Goal: Transaction & Acquisition: Subscribe to service/newsletter

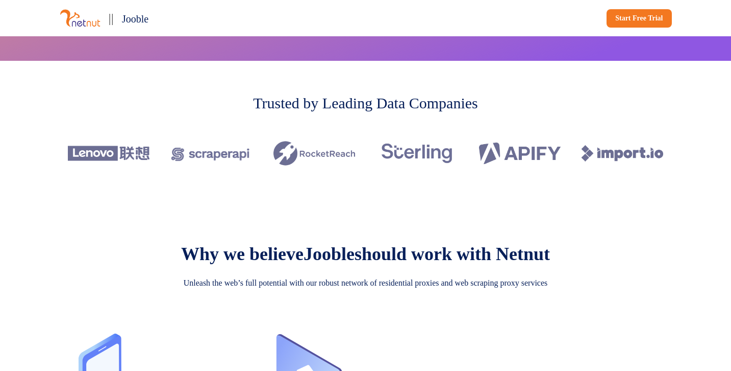
scroll to position [266, 0]
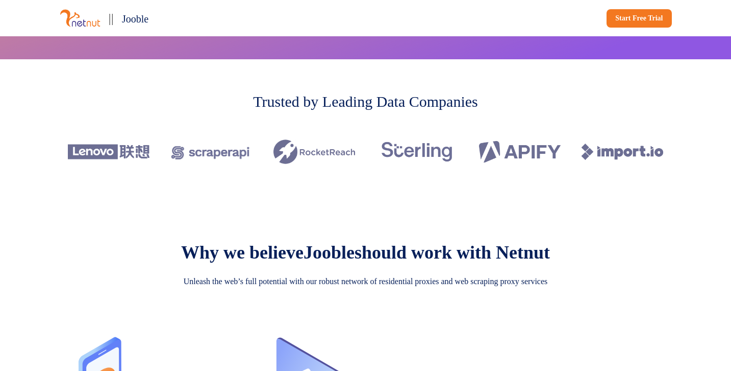
click at [253, 103] on p "Trusted by Leading Data Companies" at bounding box center [365, 101] width 225 height 23
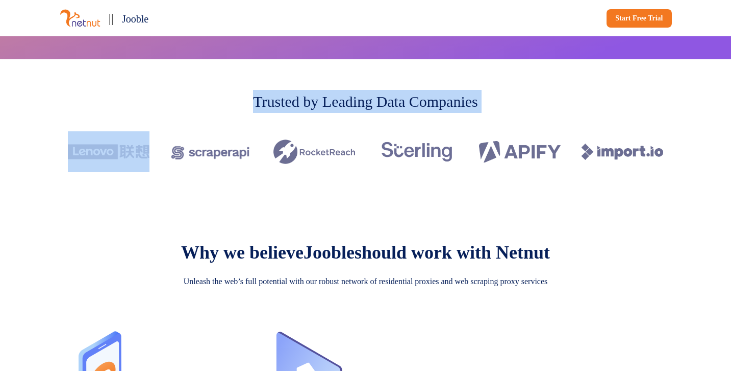
click at [253, 103] on p "Trusted by Leading Data Companies" at bounding box center [365, 101] width 225 height 23
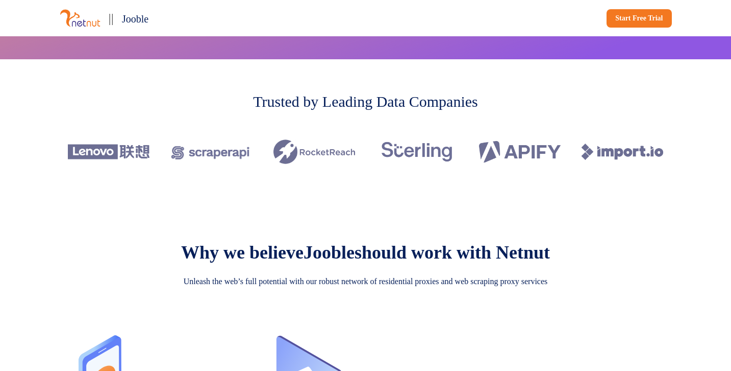
click at [218, 198] on div "Trusted by Leading Data Companies" at bounding box center [366, 135] width 674 height 152
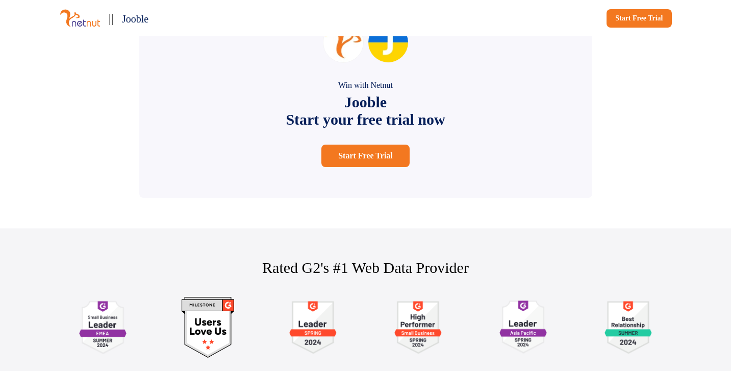
scroll to position [1983, 0]
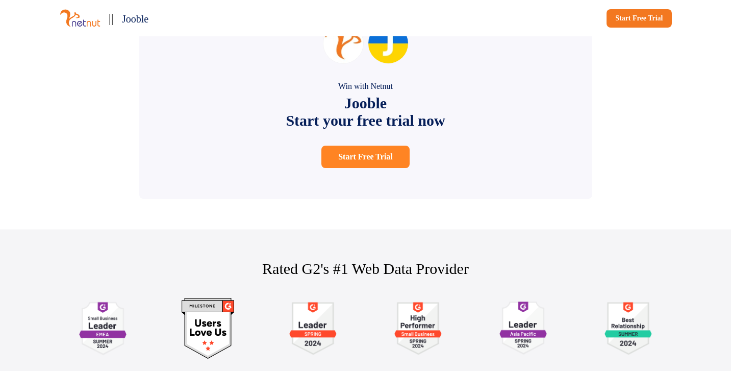
click at [380, 168] on link "Start Free Trial" at bounding box center [366, 156] width 88 height 22
